Goal: Task Accomplishment & Management: Use online tool/utility

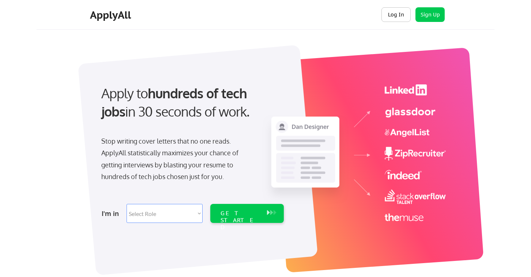
click at [398, 15] on button "Log In" at bounding box center [395, 14] width 29 height 15
select select ""sales""
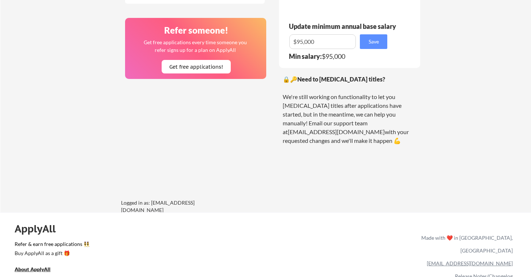
scroll to position [571, 0]
